Goal: Find specific page/section: Find specific page/section

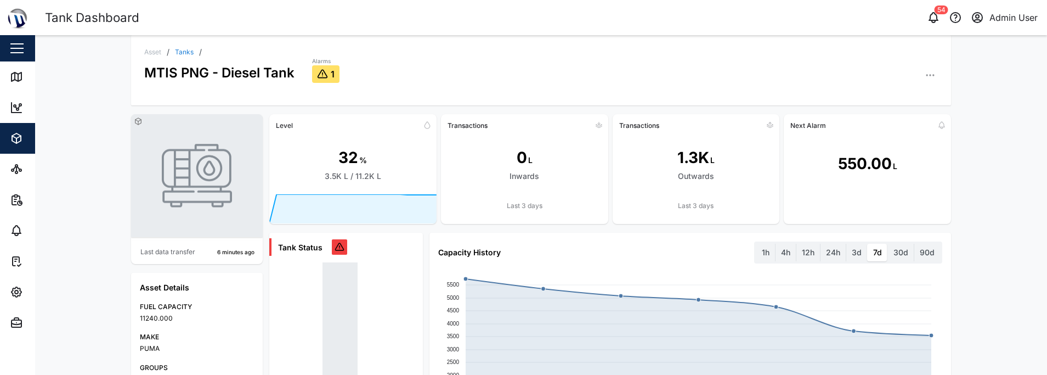
click at [991, 157] on div "Asset / Tanks / MTIS PNG - Diesel Tank Alarms 1 Last data transfer 6 minutes ag…" at bounding box center [541, 204] width 1012 height 339
click at [11, 136] on icon "button" at bounding box center [16, 138] width 13 height 13
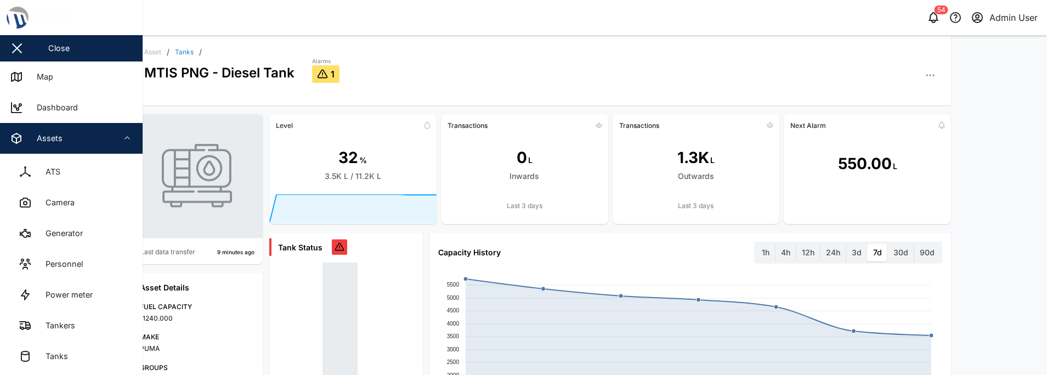
click at [986, 200] on div "Asset / Tanks / MTIS PNG - Diesel Tank Alarms 1 Last data transfer 9 minutes ag…" at bounding box center [541, 204] width 1012 height 339
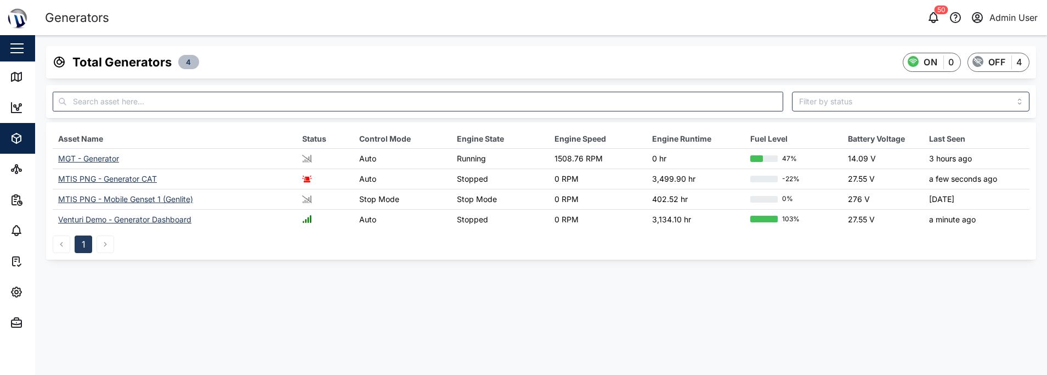
click at [137, 178] on div "MTIS PNG - Generator CAT" at bounding box center [107, 178] width 99 height 9
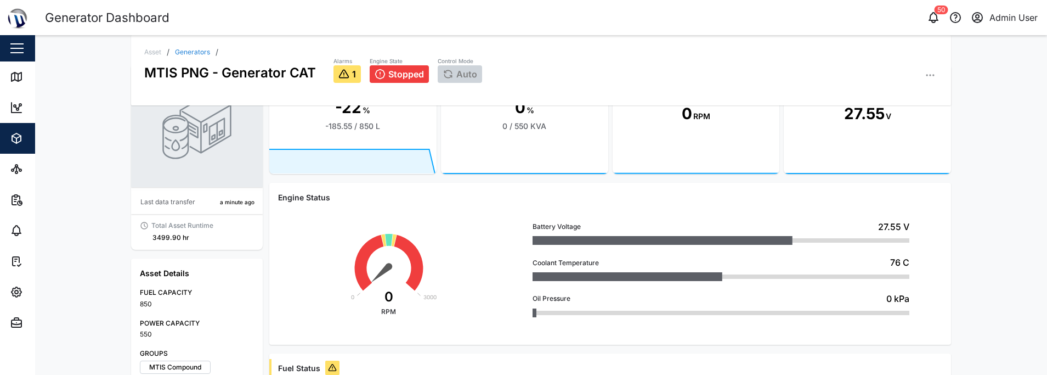
scroll to position [14, 0]
